Goal: Task Accomplishment & Management: Manage account settings

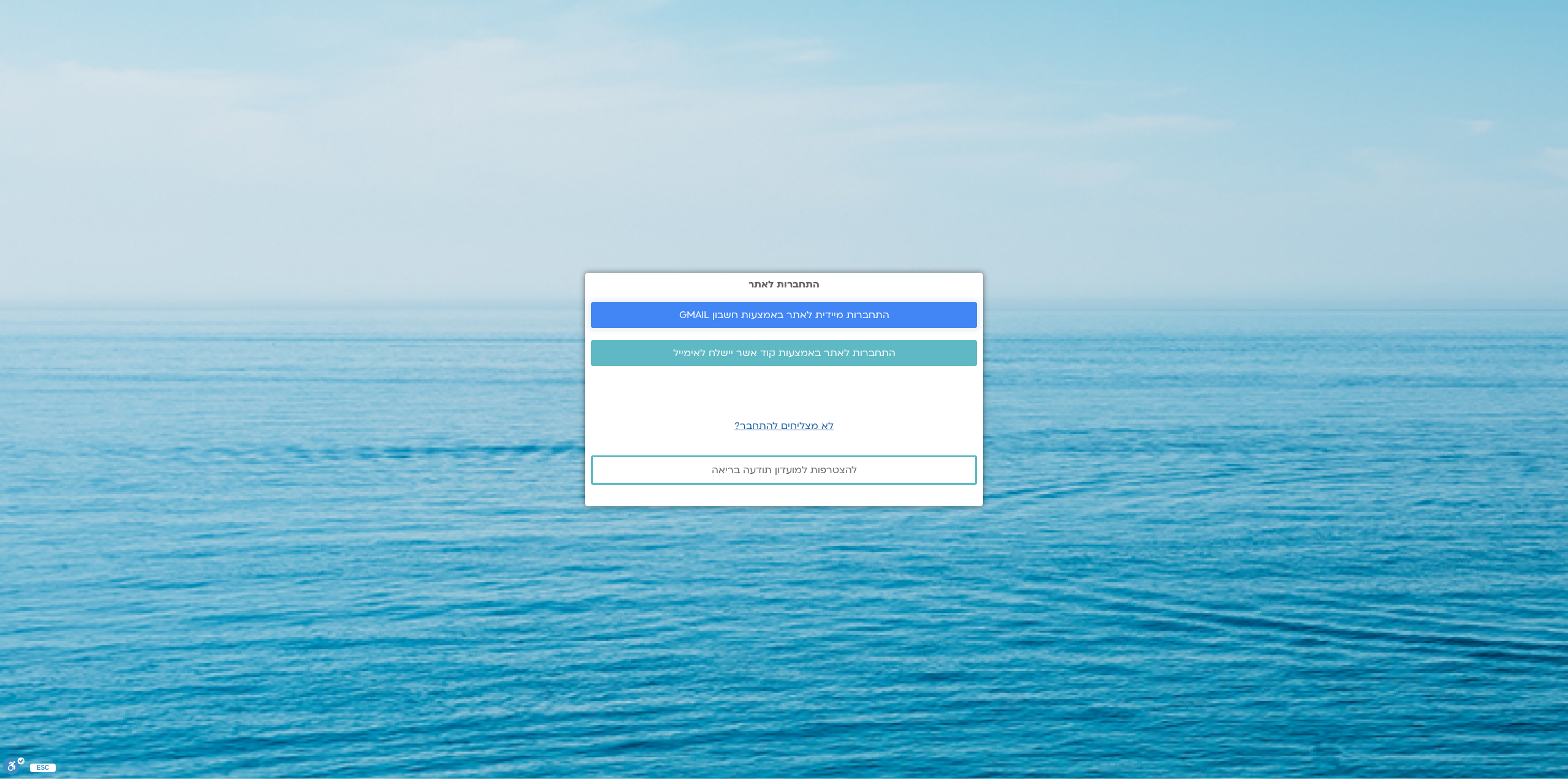
click at [801, 318] on span "התחברות מיידית לאתר באמצעות חשבון GMAIL" at bounding box center [784, 315] width 210 height 11
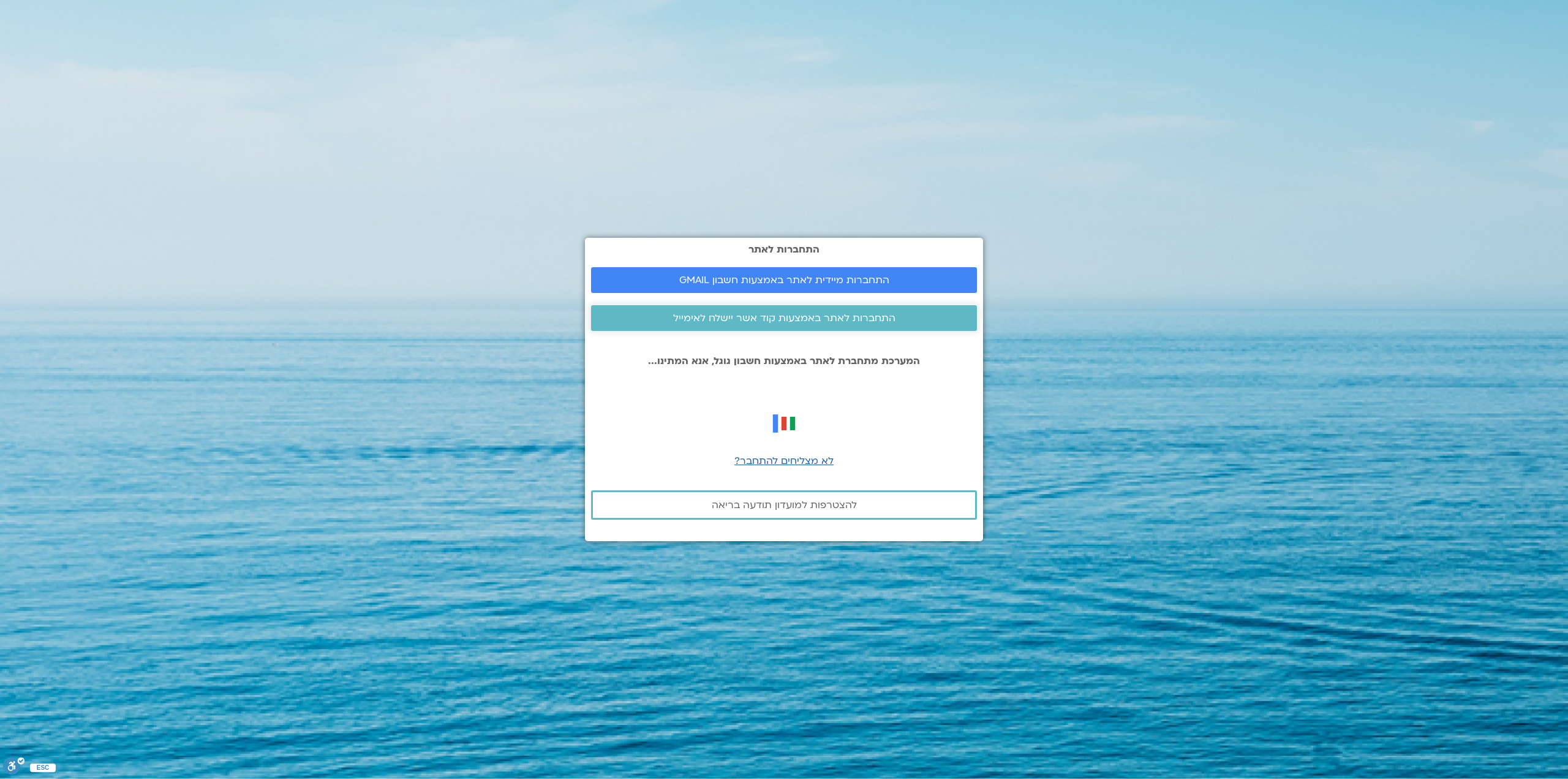
click at [797, 319] on span "התחברות לאתר באמצעות קוד אשר יישלח לאימייל" at bounding box center [784, 318] width 223 height 11
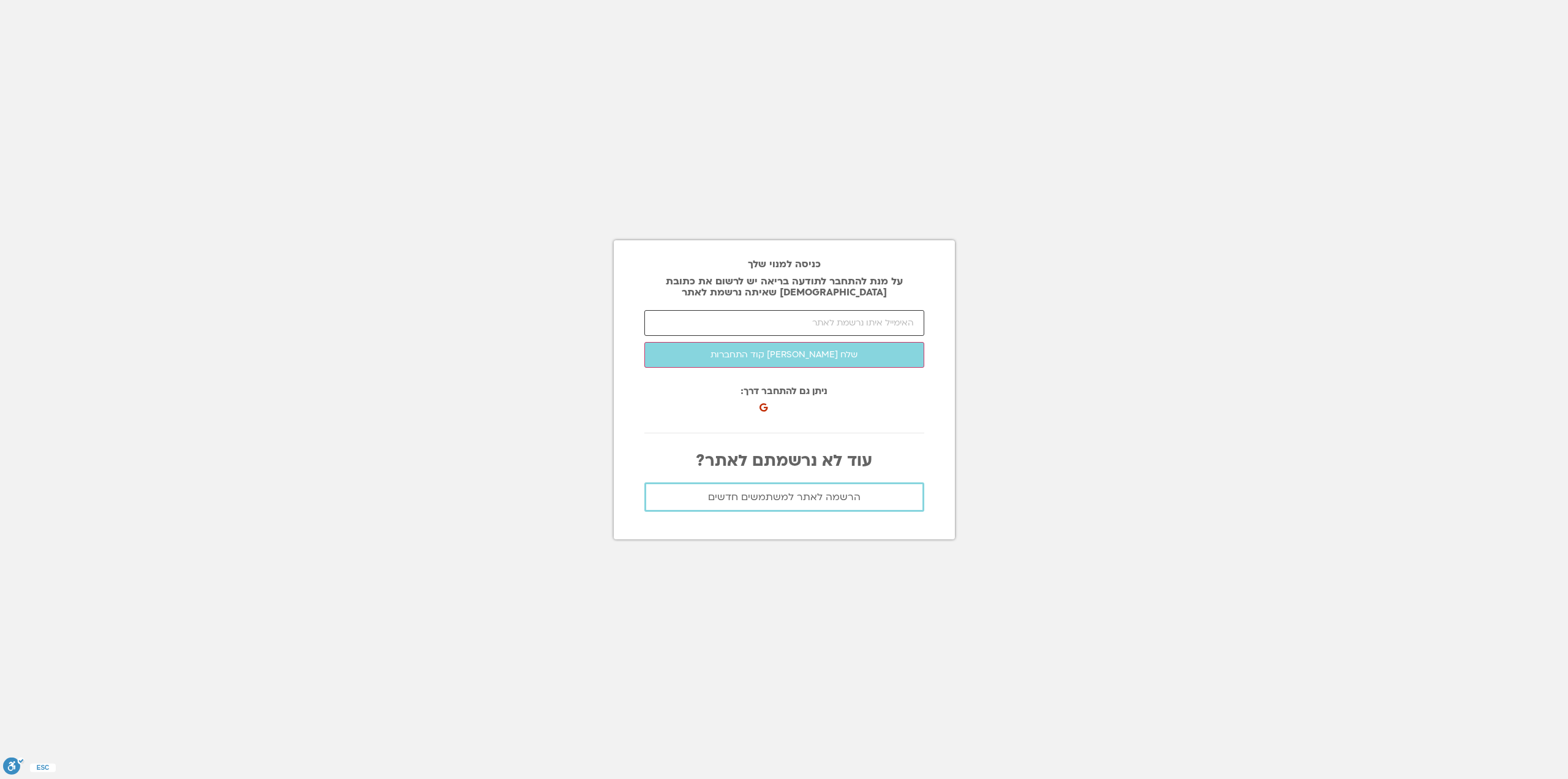
click at [803, 325] on input "email" at bounding box center [784, 323] width 280 height 26
type input "ilanitsavu@gmail.com"
click at [810, 355] on button "שלח לי קוד התחברות" at bounding box center [784, 355] width 280 height 26
click at [846, 327] on input "number" at bounding box center [784, 323] width 280 height 26
type input "59731"
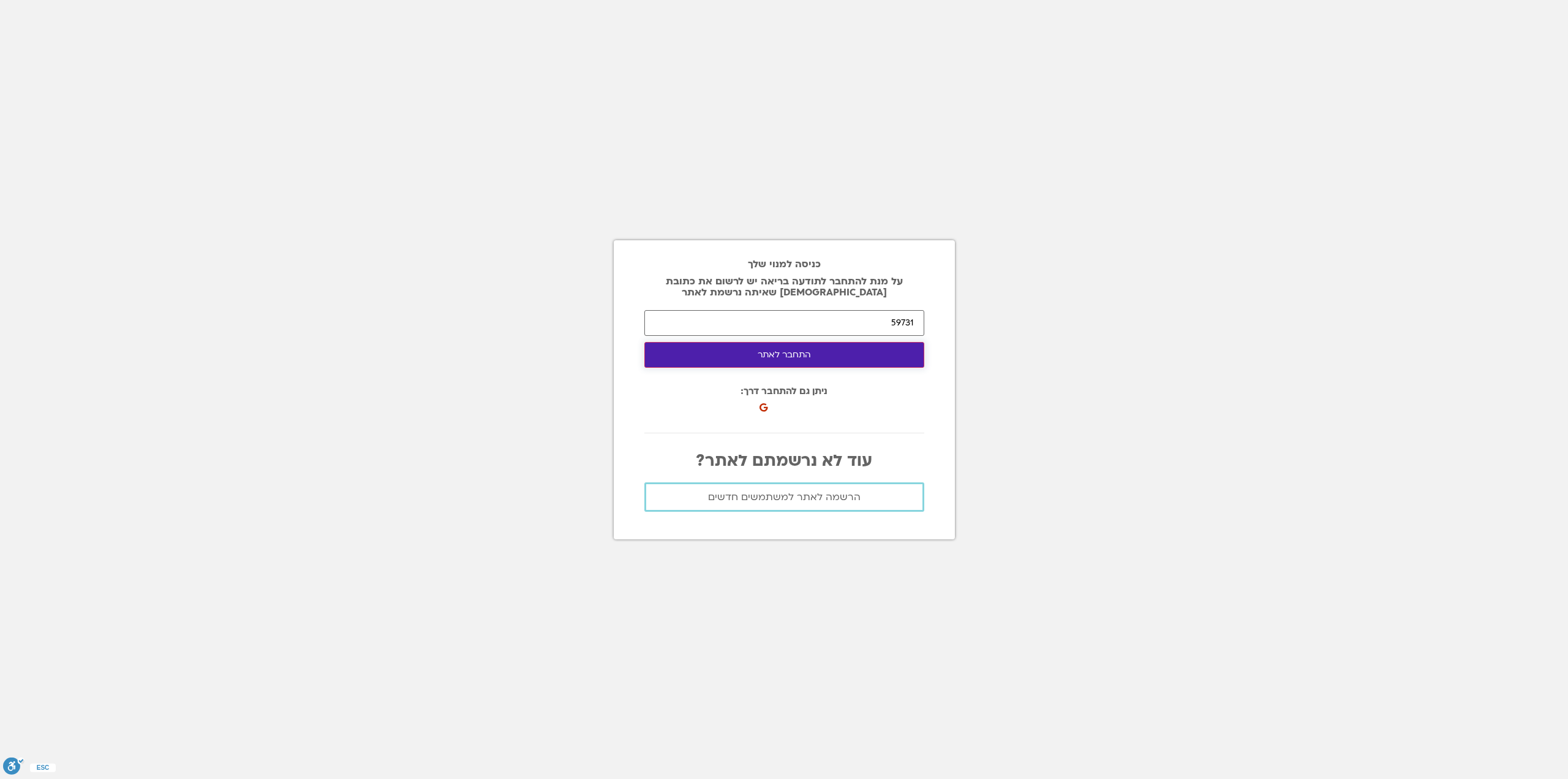
click at [818, 356] on button "התחבר לאתר" at bounding box center [784, 355] width 280 height 26
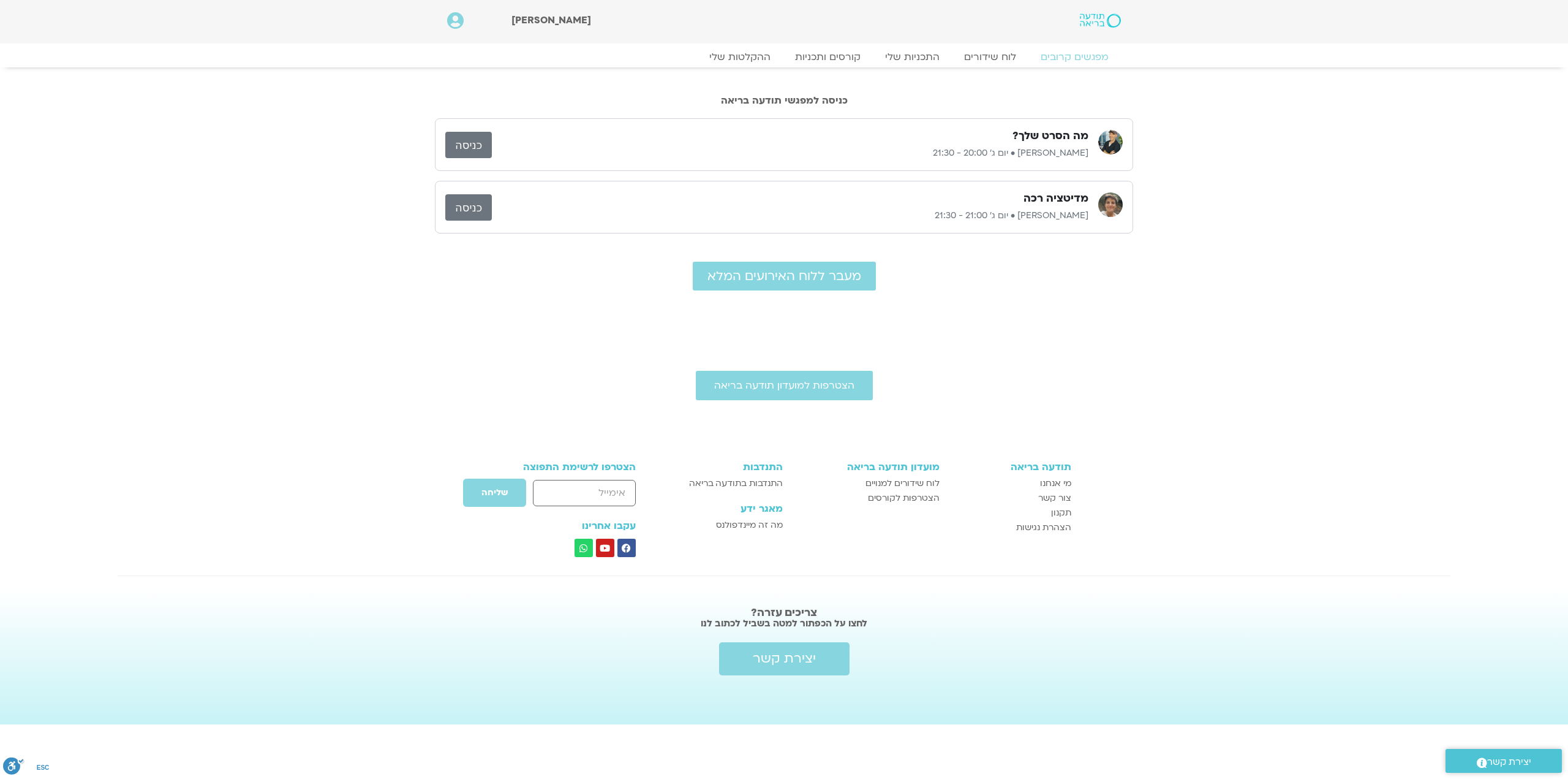
click at [477, 144] on link "כניסה" at bounding box center [468, 145] width 46 height 27
